Goal: Task Accomplishment & Management: Manage account settings

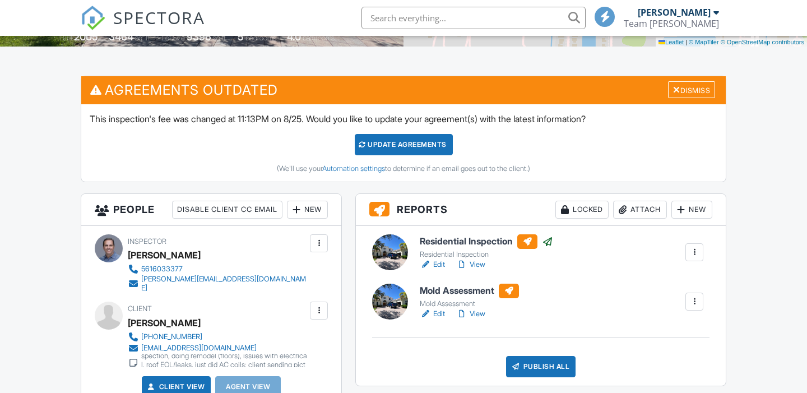
scroll to position [271, 0]
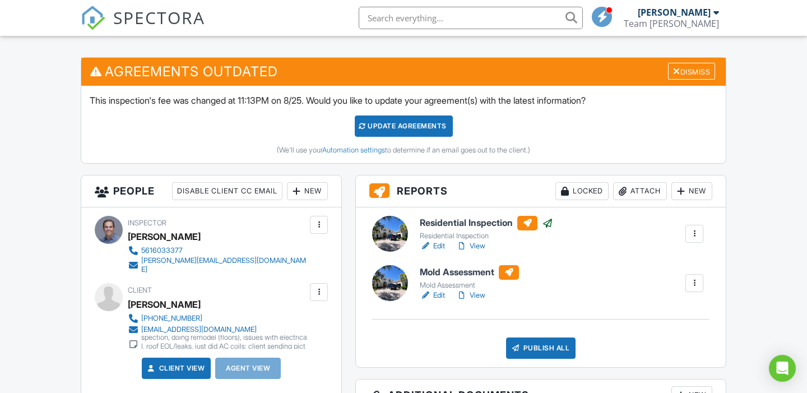
click at [439, 297] on link "Edit" at bounding box center [432, 295] width 25 height 11
